Goal: Transaction & Acquisition: Purchase product/service

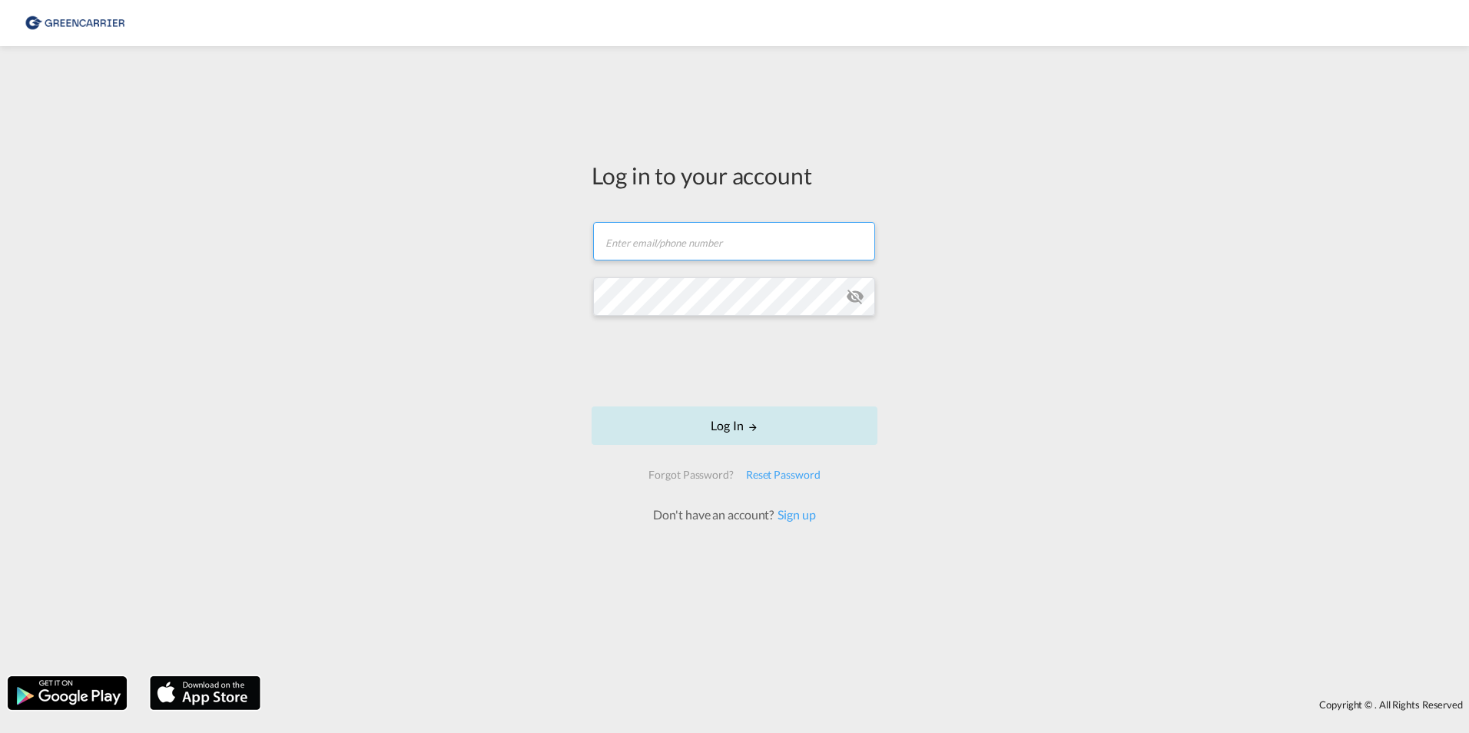
type input "sfhh@scangl.com"
click at [728, 434] on button "Log In" at bounding box center [735, 426] width 286 height 38
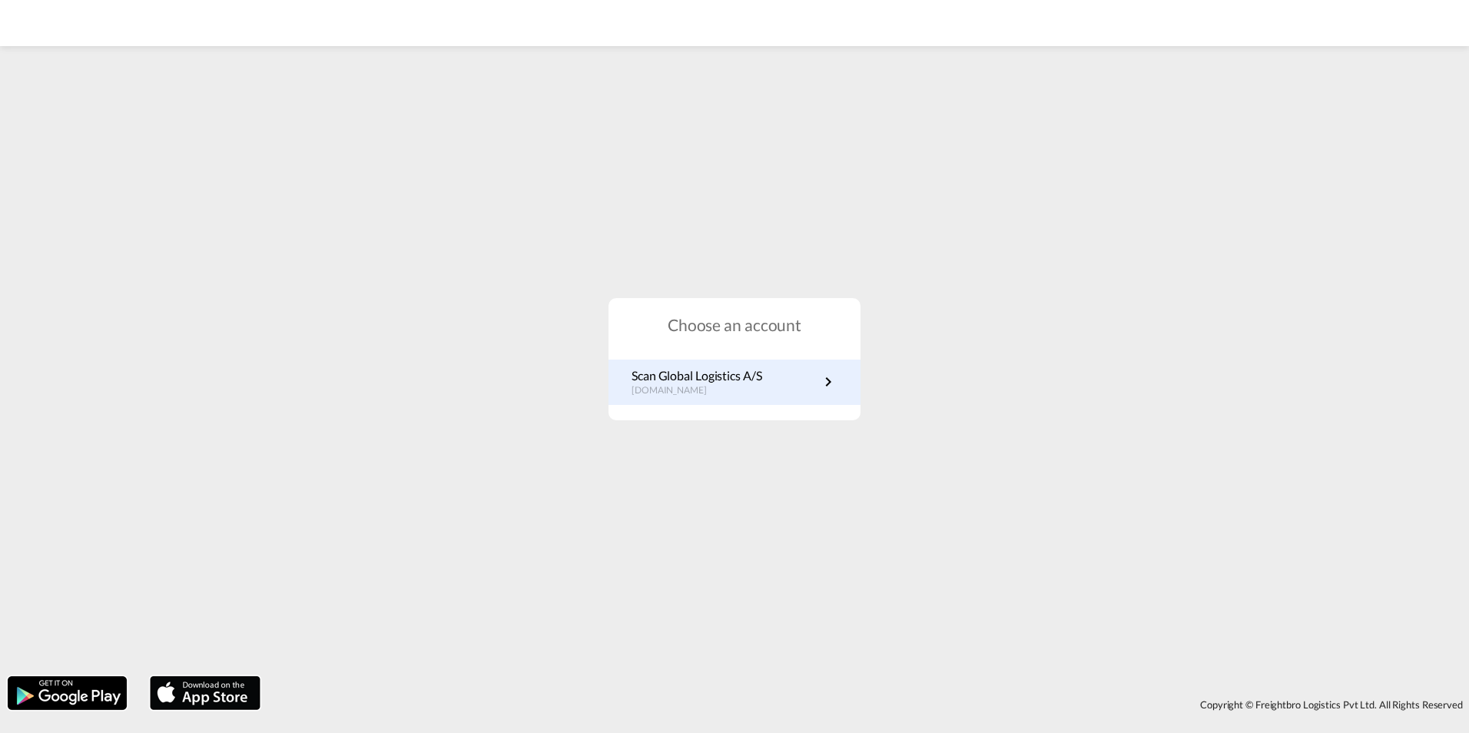
click at [675, 376] on p "Scan Global Logistics A/S" at bounding box center [697, 375] width 131 height 17
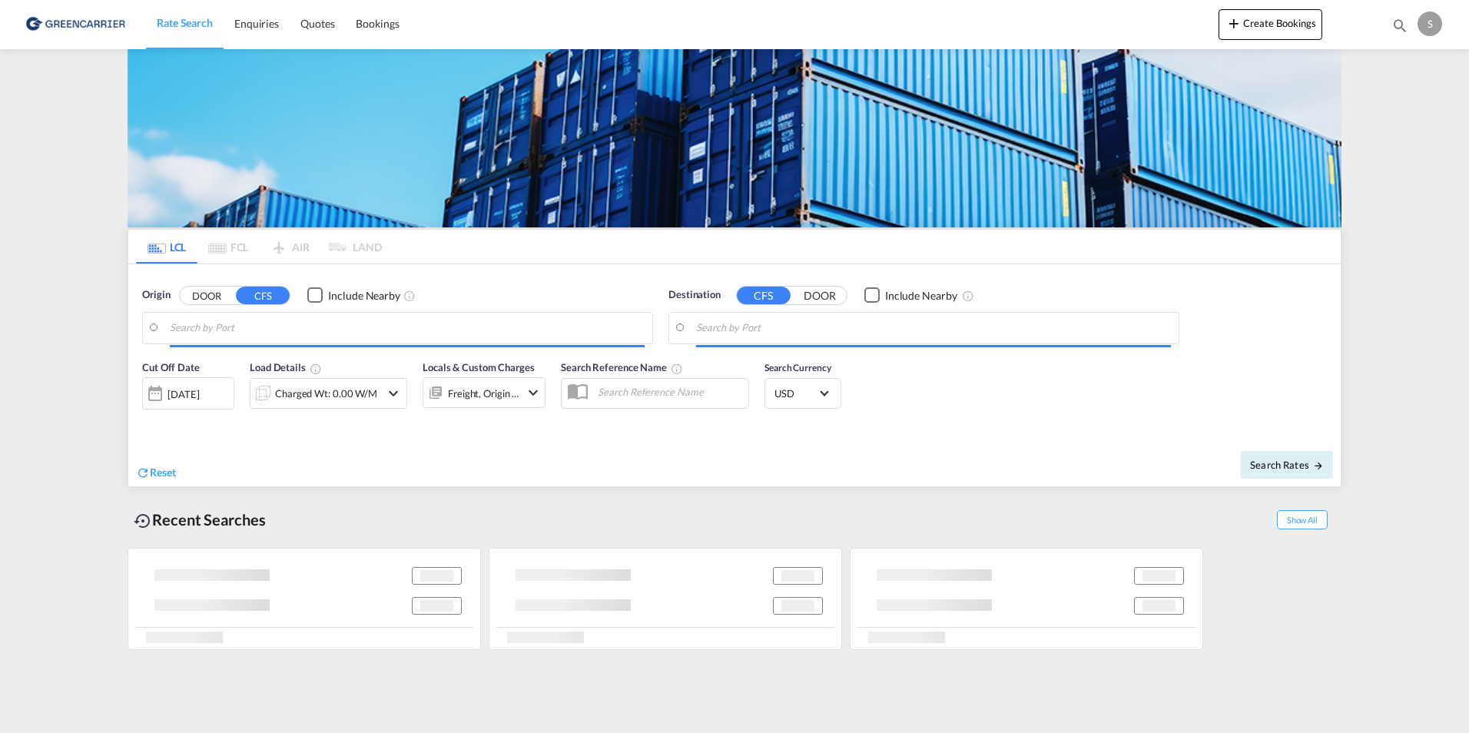
type input "[GEOGRAPHIC_DATA] ([GEOGRAPHIC_DATA]), [GEOGRAPHIC_DATA]"
type input "[GEOGRAPHIC_DATA], AUBNE"
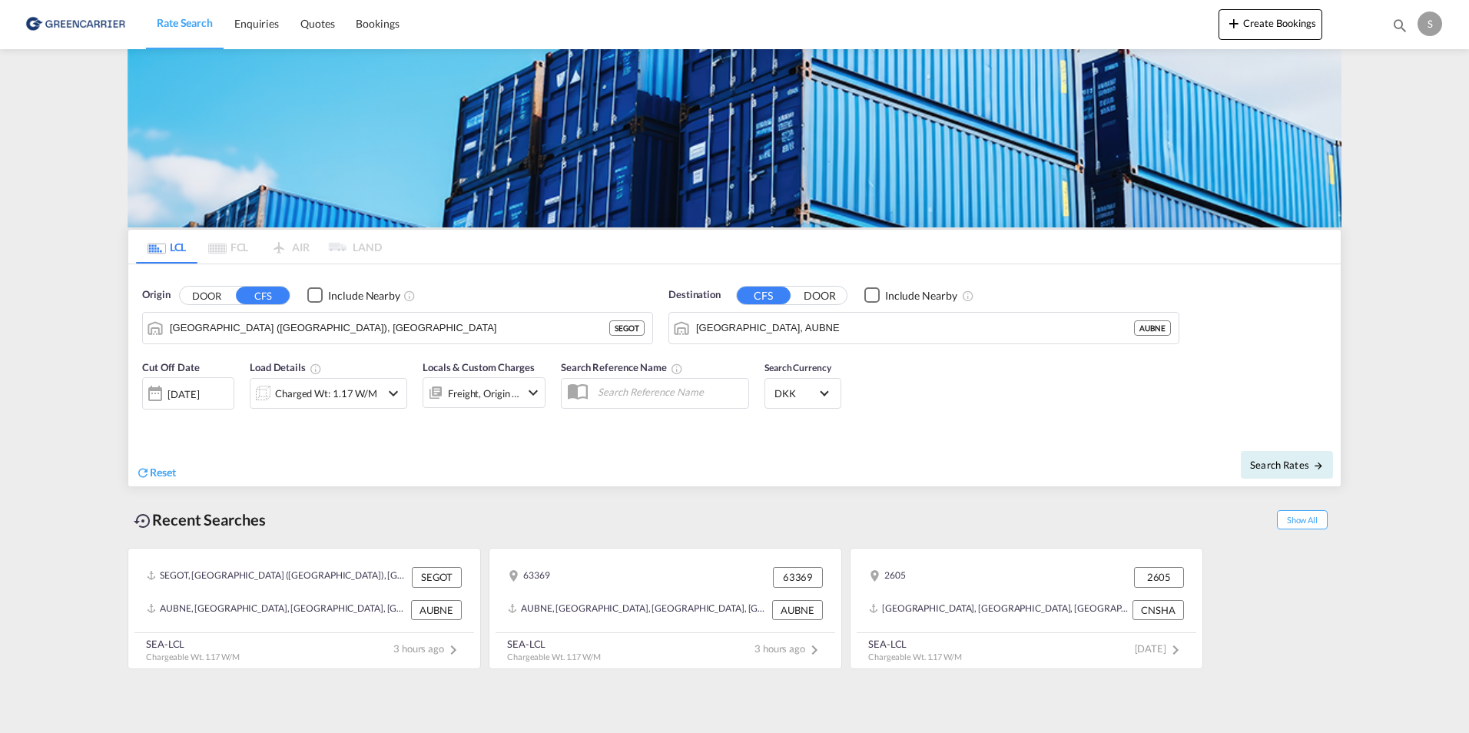
click at [206, 292] on button "DOOR" at bounding box center [207, 296] width 54 height 18
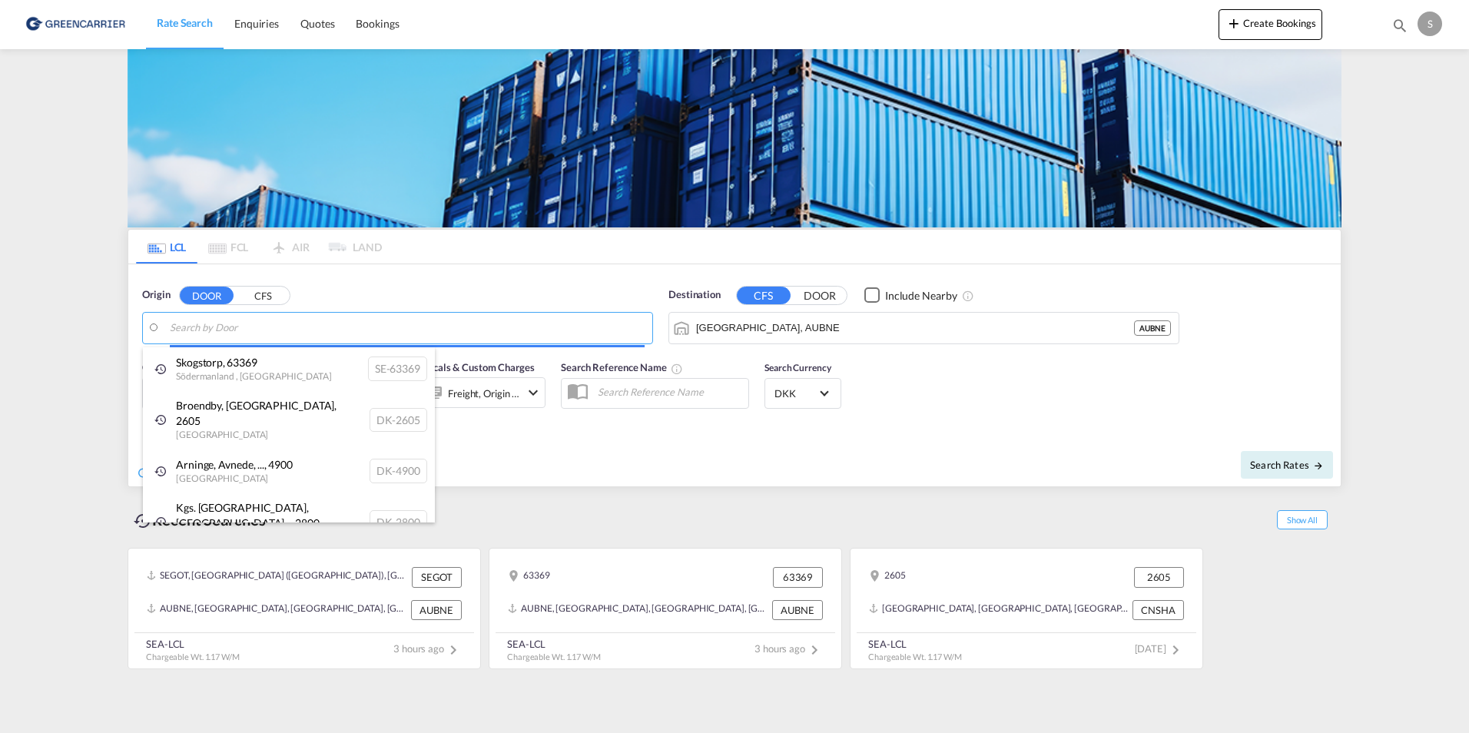
click at [285, 331] on body "Rate Search Enquiries Quotes Bookings Rate Search Enquiries" at bounding box center [734, 366] width 1469 height 733
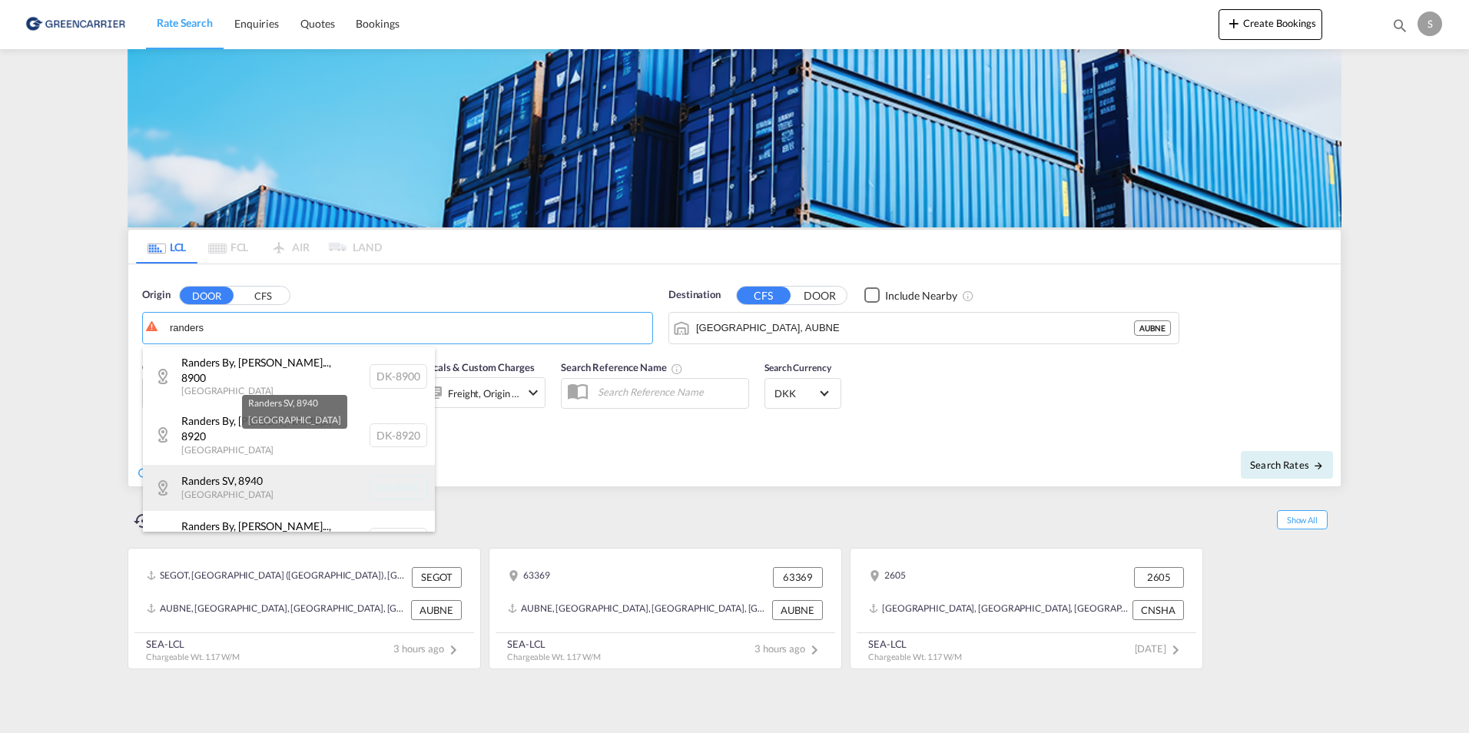
click at [210, 465] on div "Randers SV , 8940 [GEOGRAPHIC_DATA] [GEOGRAPHIC_DATA]-8940" at bounding box center [289, 488] width 292 height 46
type input "DK-8940, Randers SV"
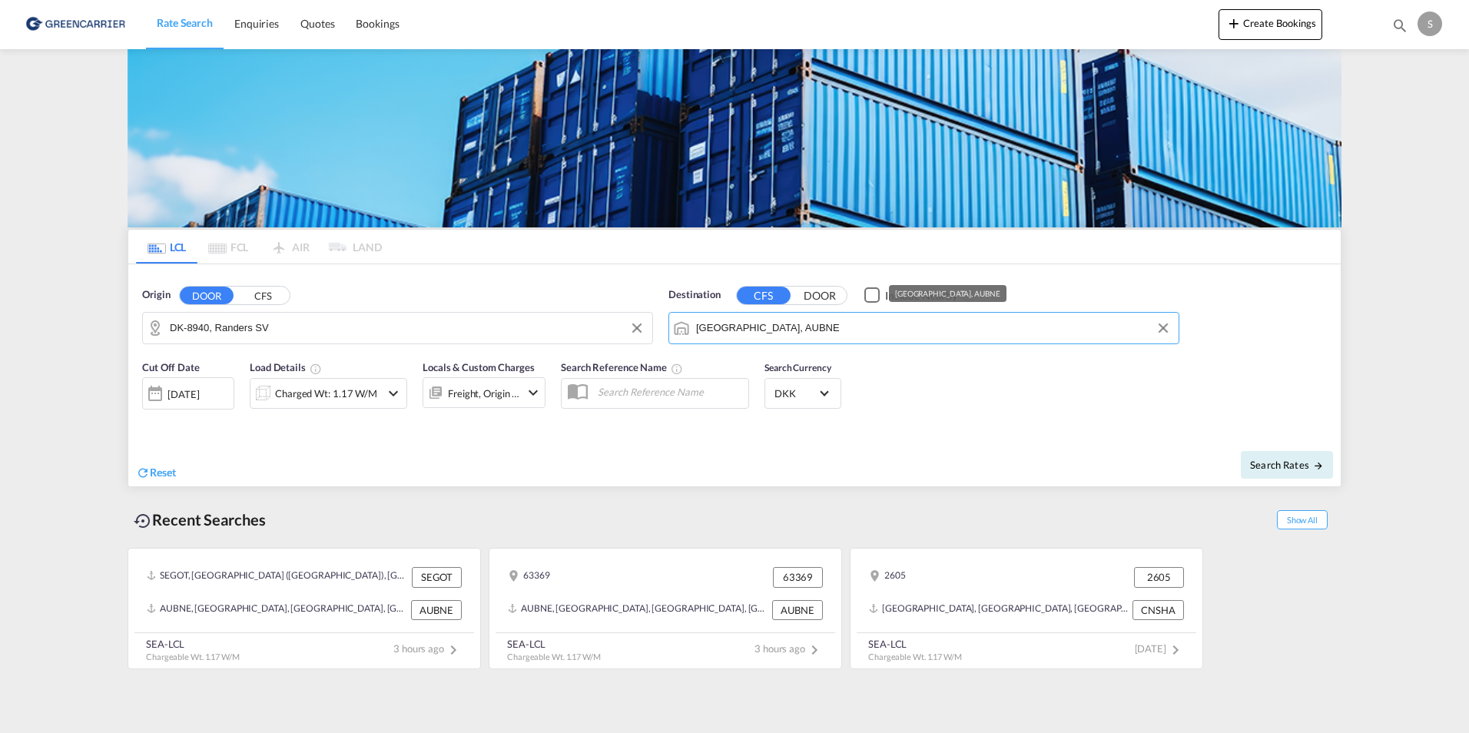
click at [815, 329] on input "[GEOGRAPHIC_DATA], AUBNE" at bounding box center [933, 328] width 475 height 23
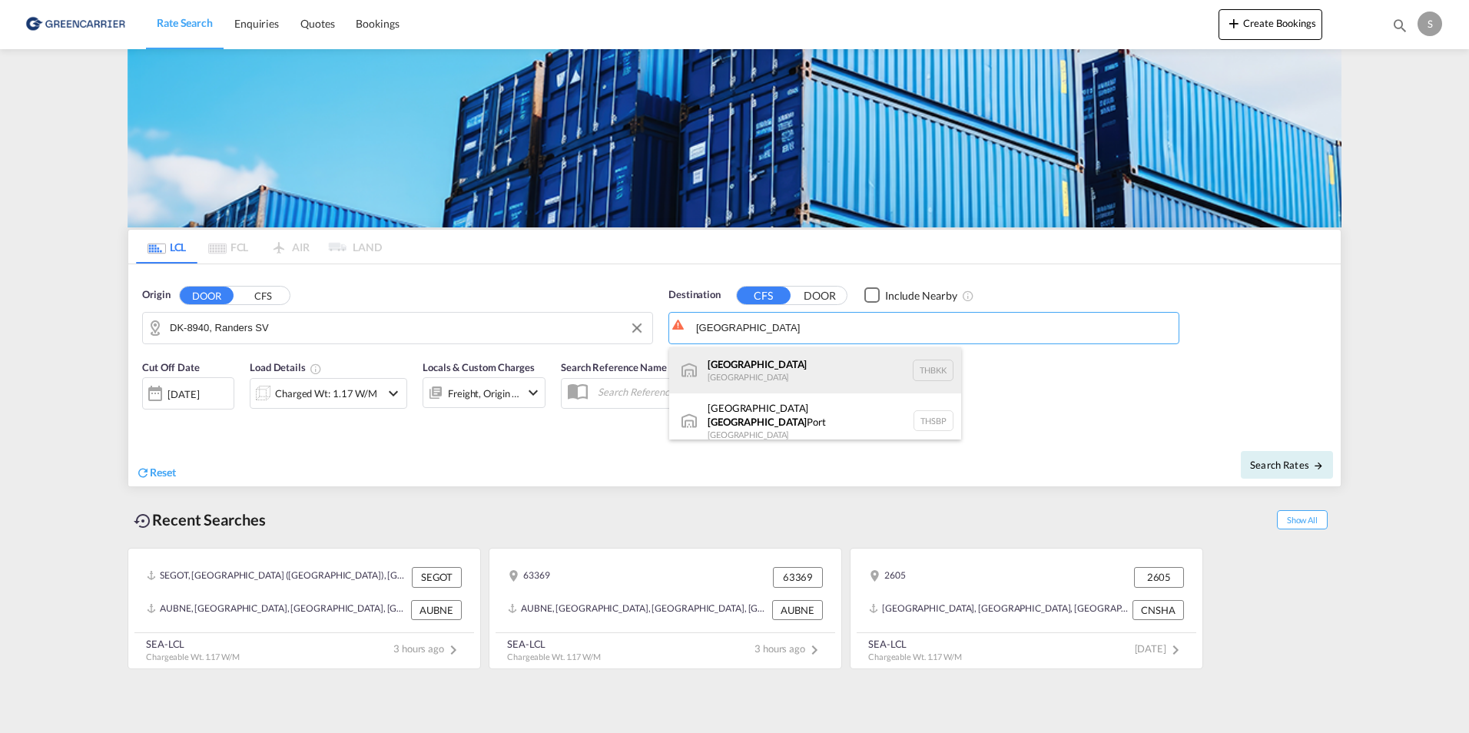
click at [799, 363] on div "[GEOGRAPHIC_DATA] [GEOGRAPHIC_DATA] THBKK" at bounding box center [815, 370] width 292 height 46
type input "[GEOGRAPHIC_DATA], THBKK"
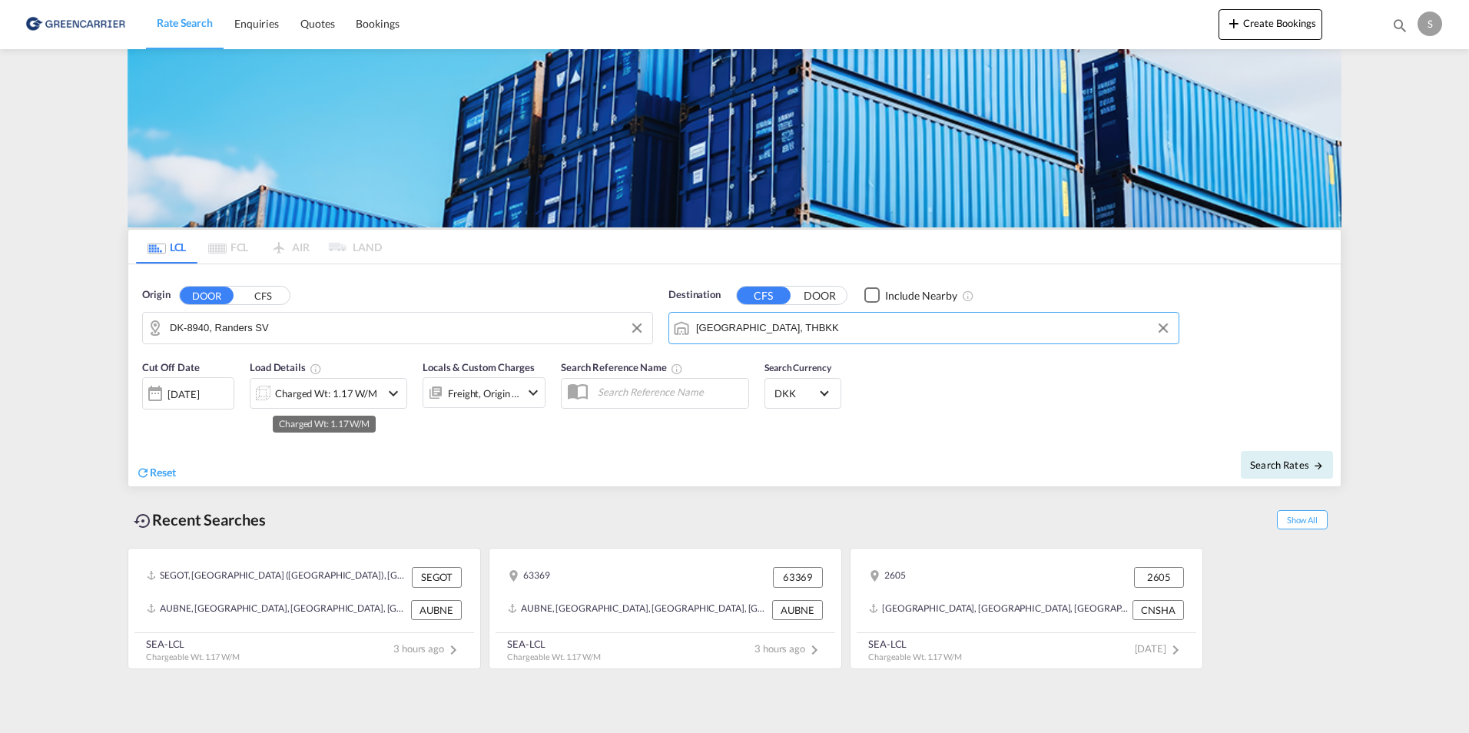
click at [345, 397] on div "Charged Wt: 1.17 W/M" at bounding box center [326, 394] width 102 height 22
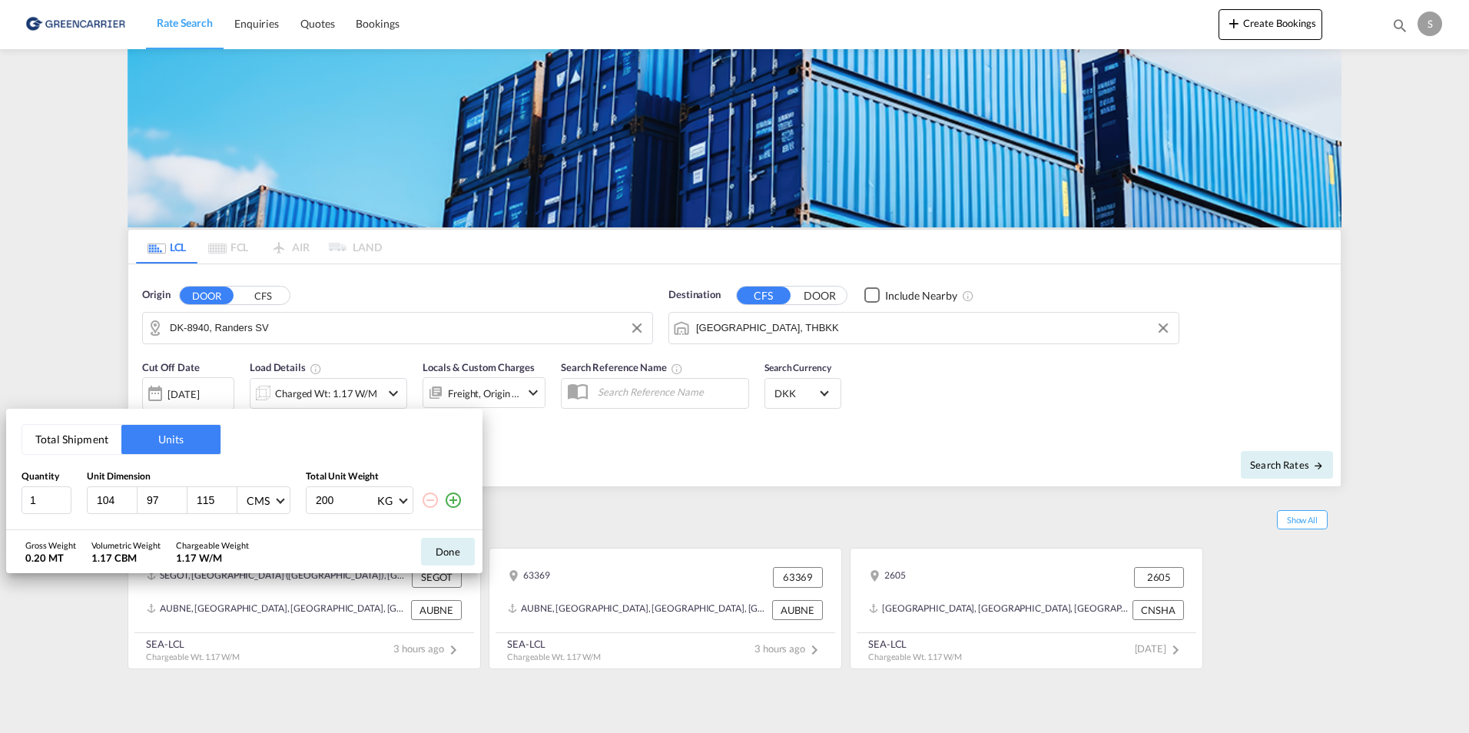
type input "105"
drag, startPoint x: 131, startPoint y: 503, endPoint x: 62, endPoint y: 496, distance: 68.7
click at [95, 496] on input "105" at bounding box center [115, 500] width 41 height 14
drag, startPoint x: 99, startPoint y: 494, endPoint x: 148, endPoint y: 499, distance: 48.7
click at [148, 499] on div "105 97 115 CMS CMS Inches" at bounding box center [189, 500] width 204 height 28
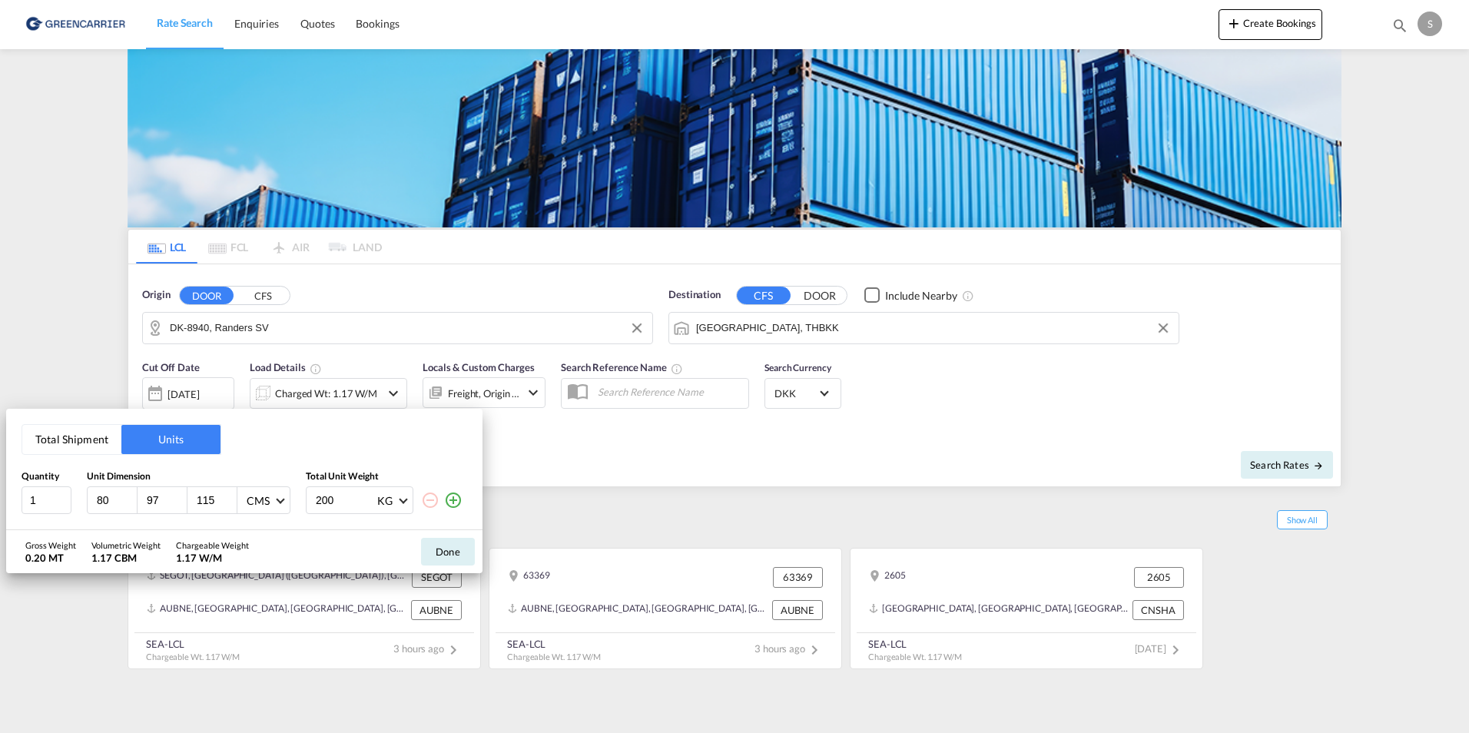
type input "80"
type input "200"
type input "50"
click at [149, 505] on input "200" at bounding box center [165, 500] width 41 height 14
type input "520"
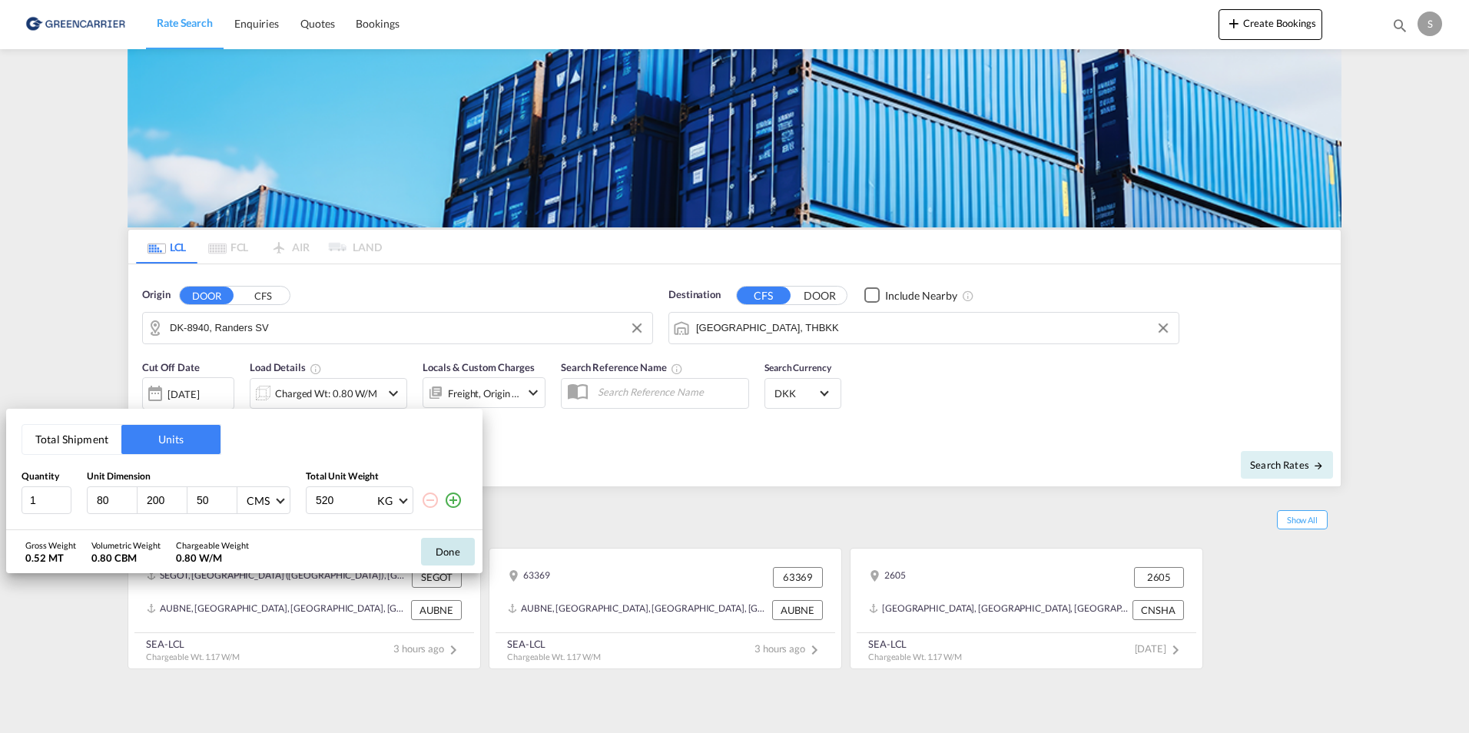
click at [458, 551] on button "Done" at bounding box center [448, 552] width 54 height 28
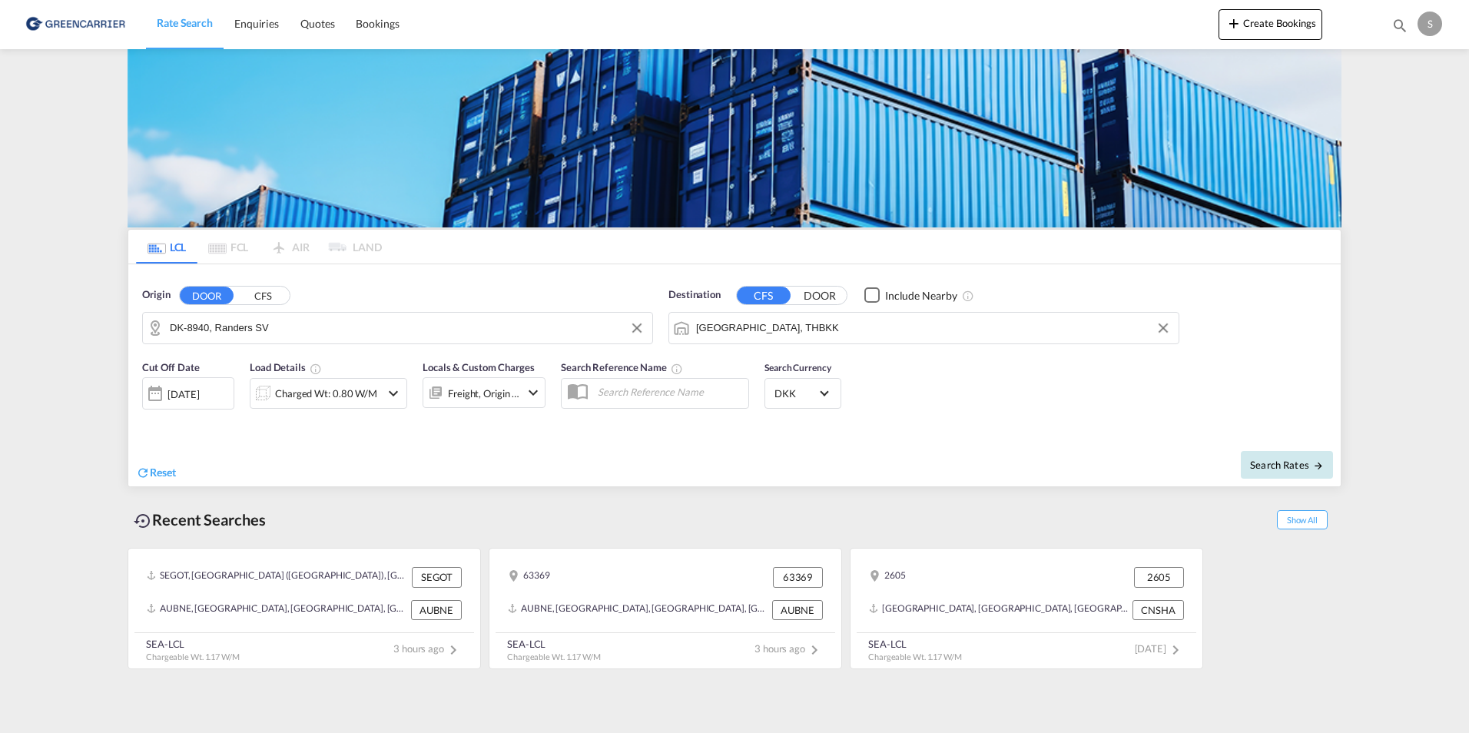
click at [1285, 463] on span "Search Rates" at bounding box center [1287, 465] width 74 height 12
type input "8940 to THBKK / [DATE]"
